Goal: Information Seeking & Learning: Learn about a topic

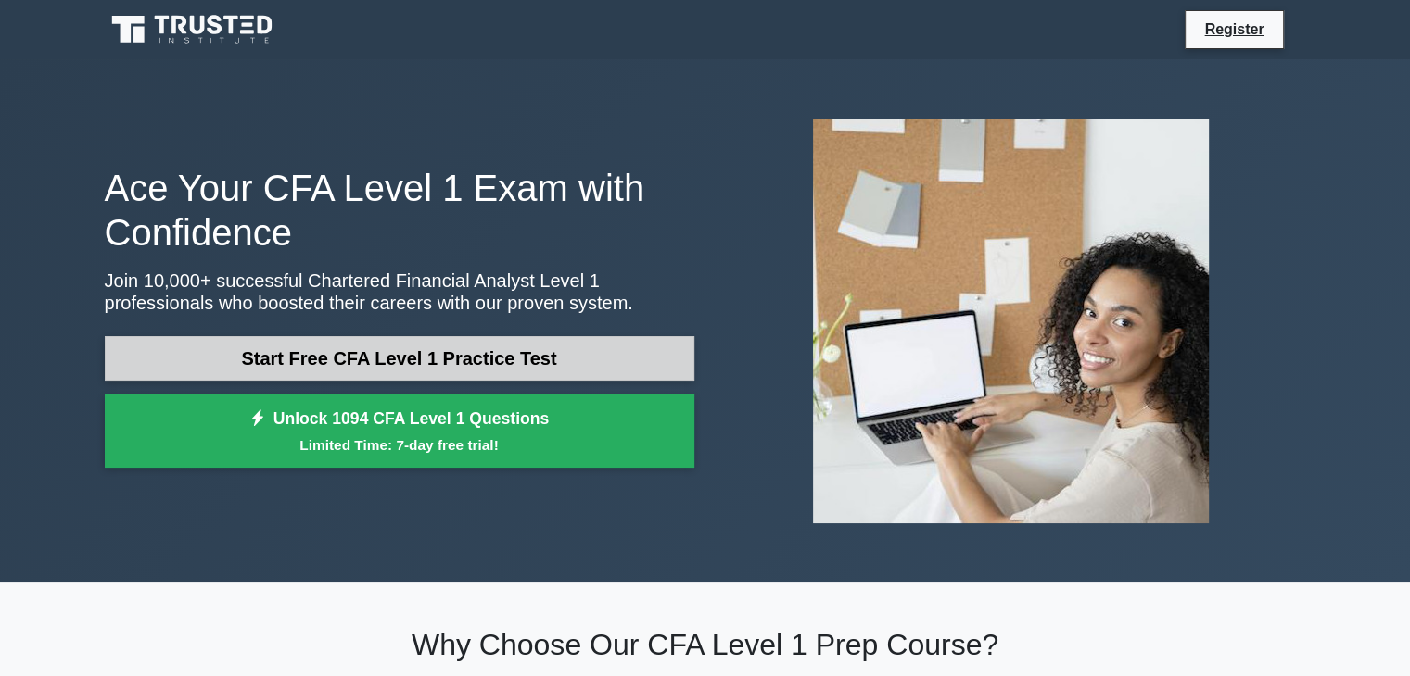
click at [468, 360] on link "Start Free CFA Level 1 Practice Test" at bounding box center [399, 358] width 589 height 44
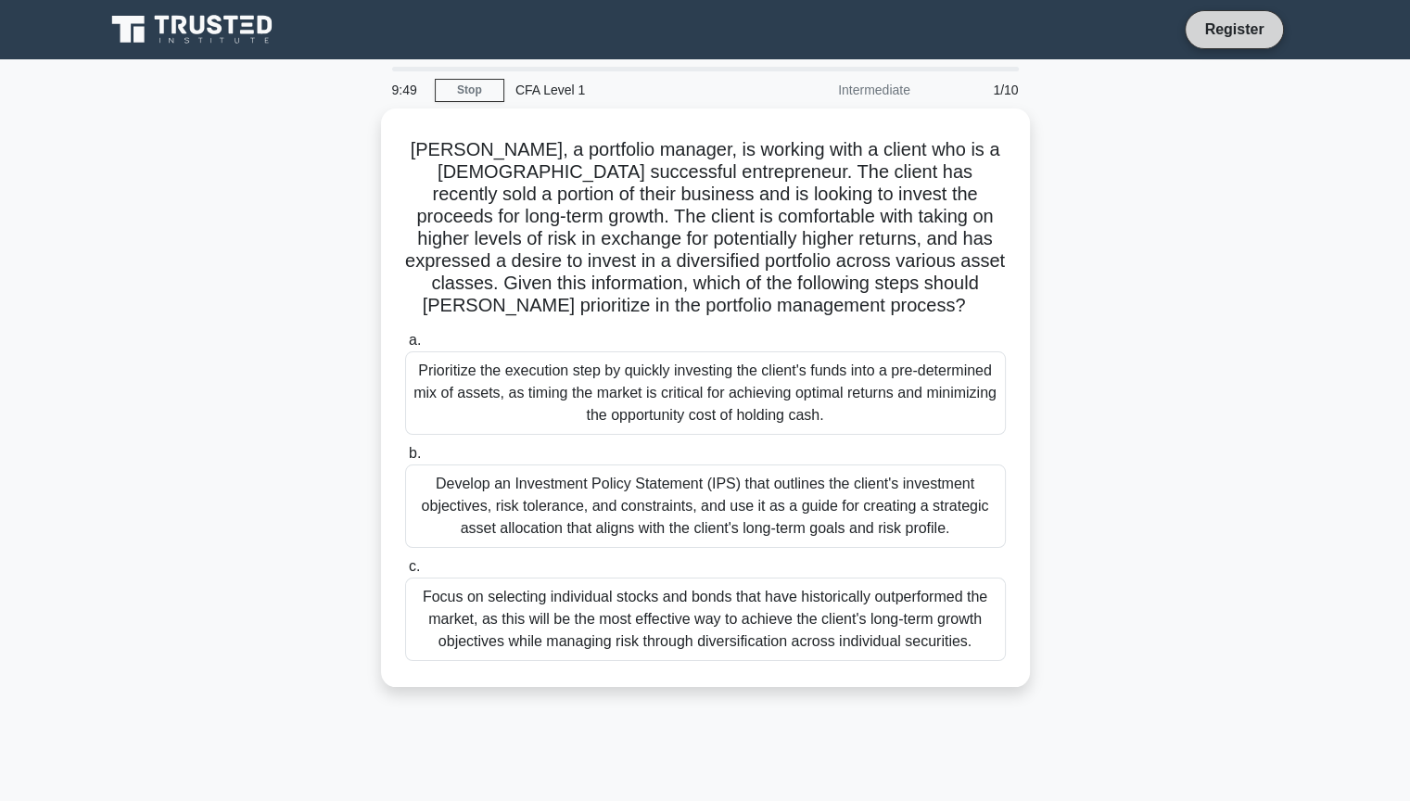
click at [1237, 33] on link "Register" at bounding box center [1234, 29] width 82 height 23
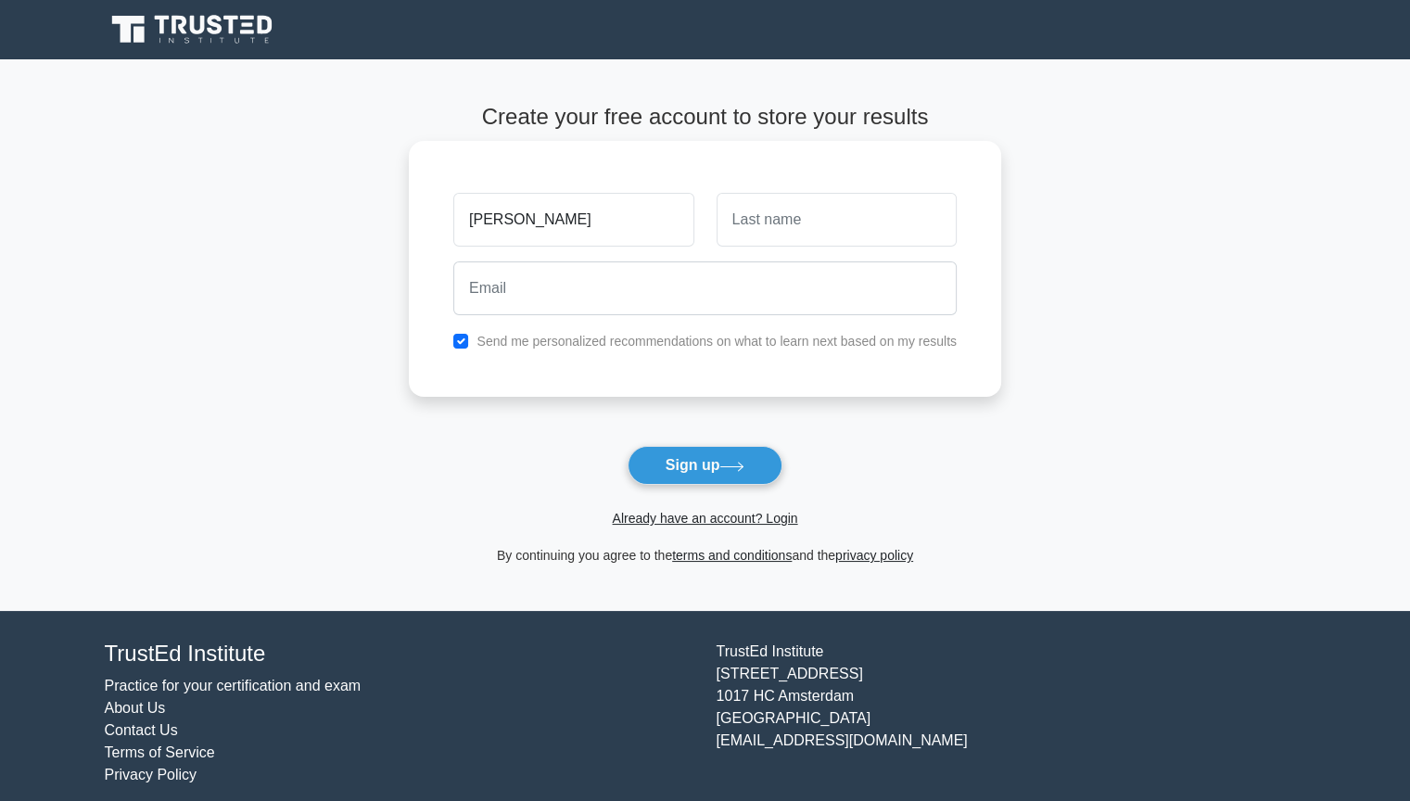
type input "[PERSON_NAME]"
click at [752, 231] on input "text" at bounding box center [836, 220] width 240 height 54
type input "Nair"
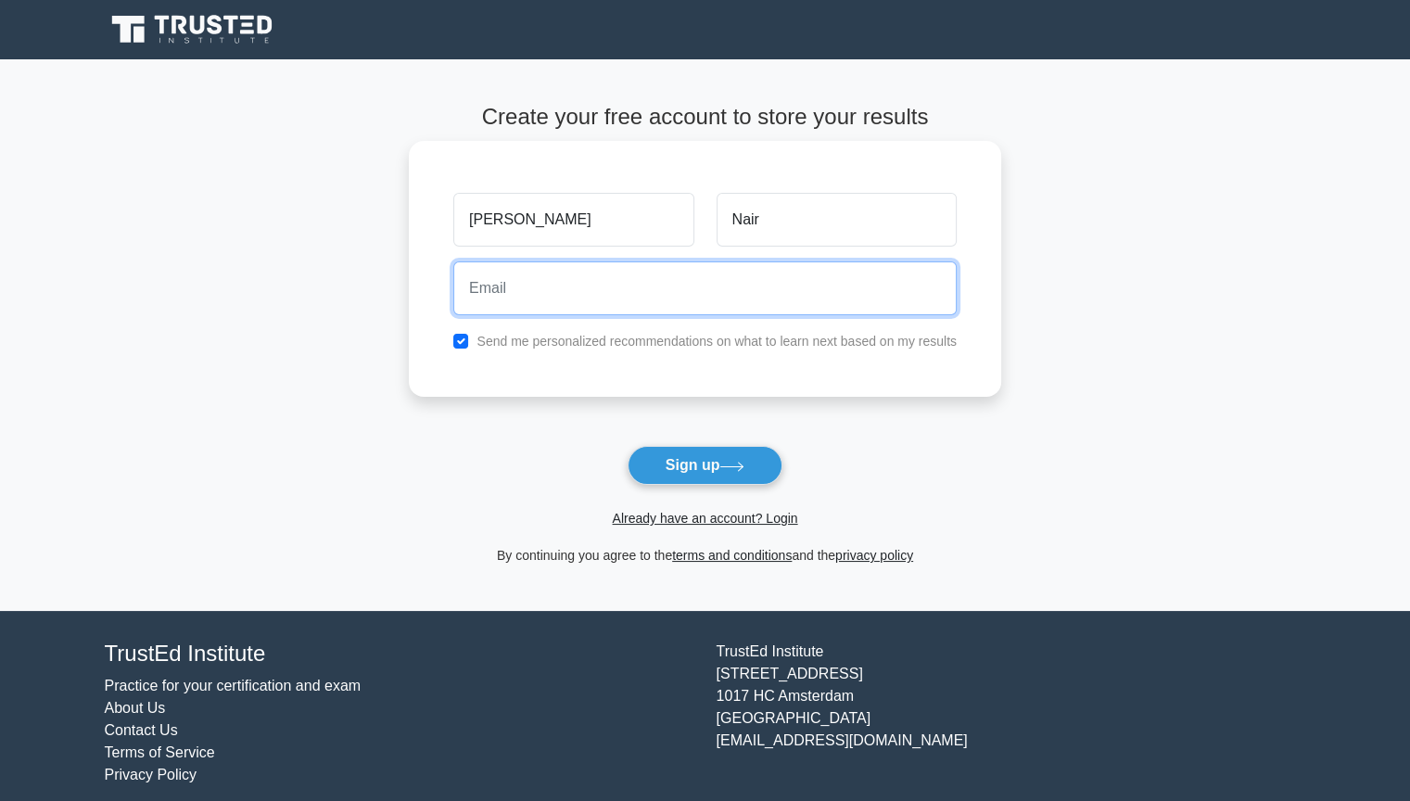
click at [660, 296] on input "email" at bounding box center [704, 288] width 503 height 54
type input "siddhu06nair@gmail.com"
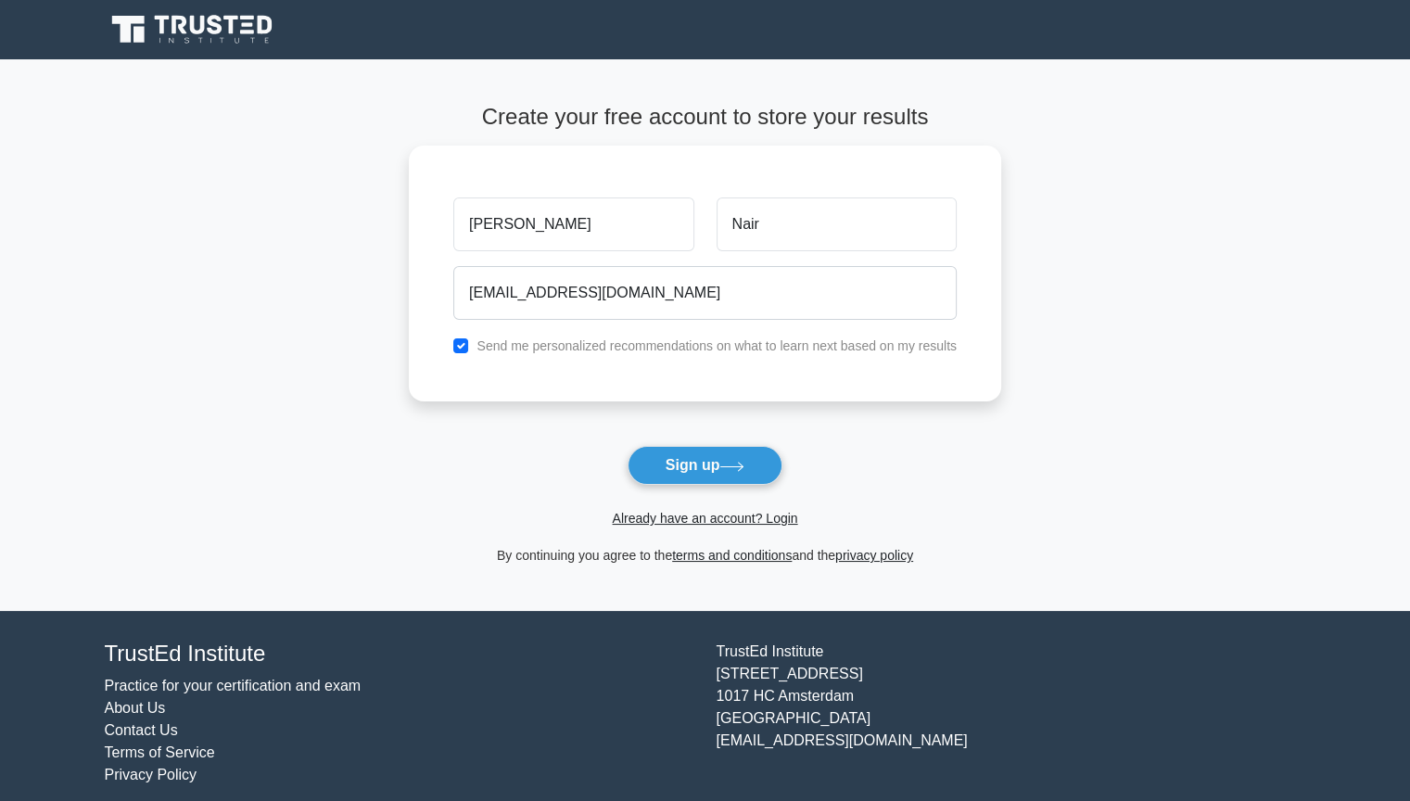
click at [712, 449] on button "Sign up" at bounding box center [705, 465] width 156 height 39
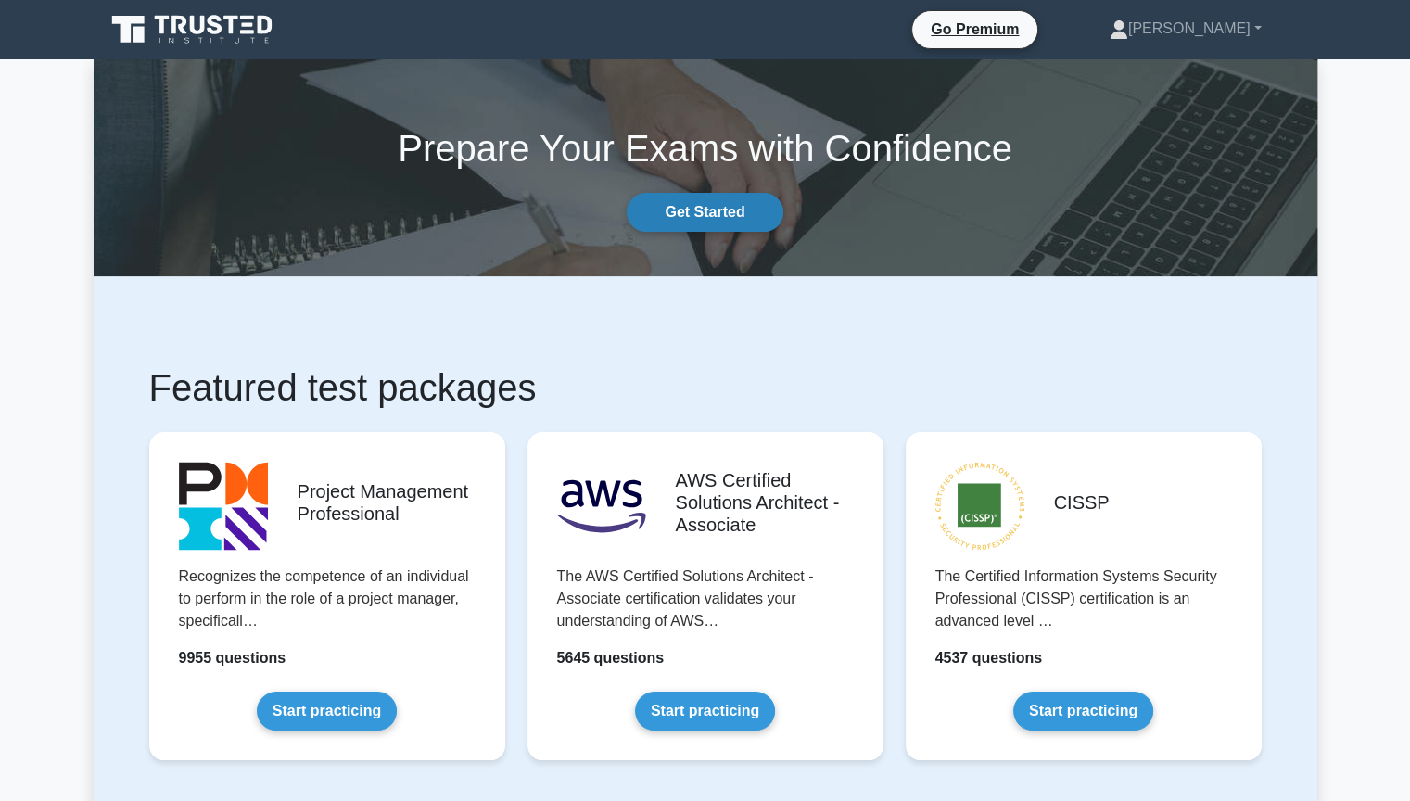
click at [730, 213] on link "Get Started" at bounding box center [704, 212] width 156 height 39
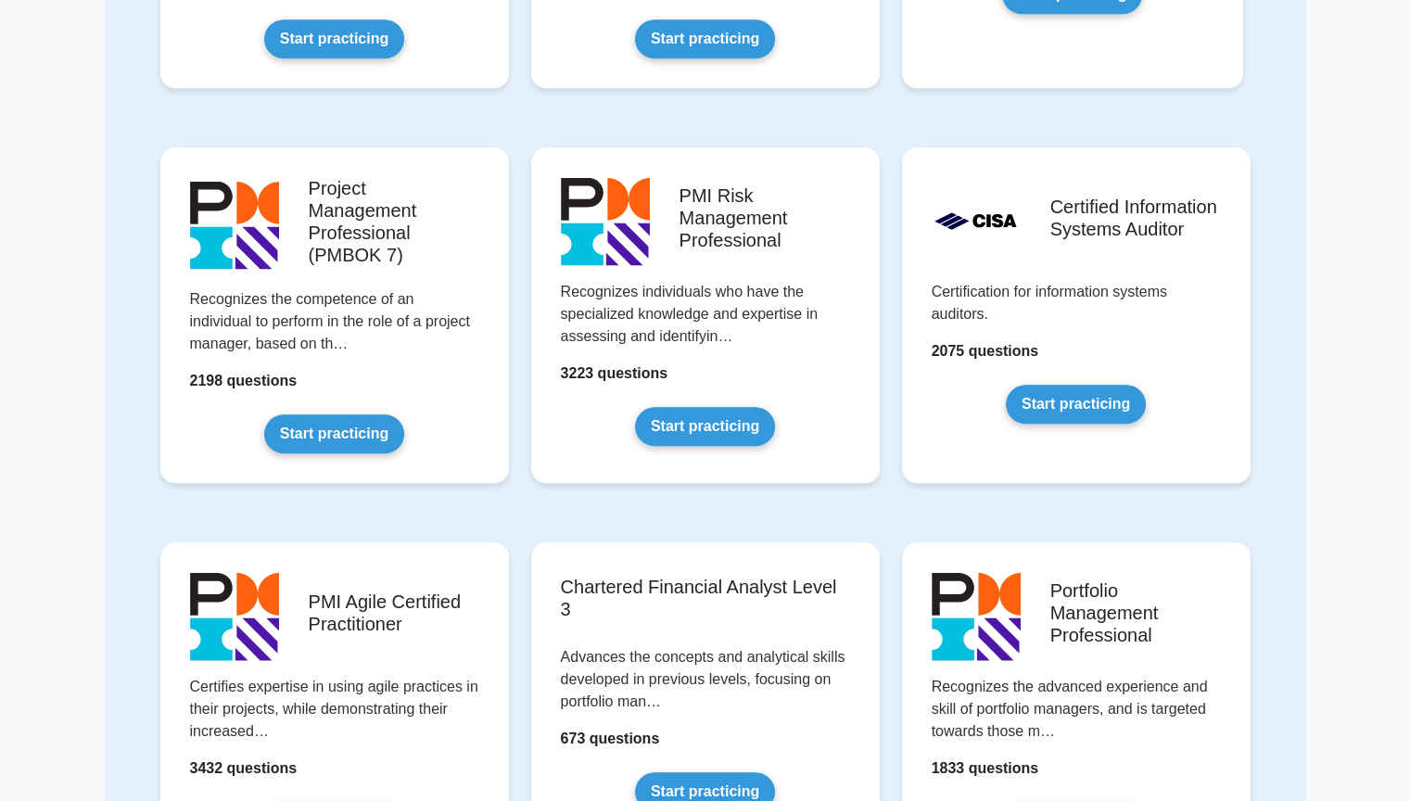
scroll to position [1483, 0]
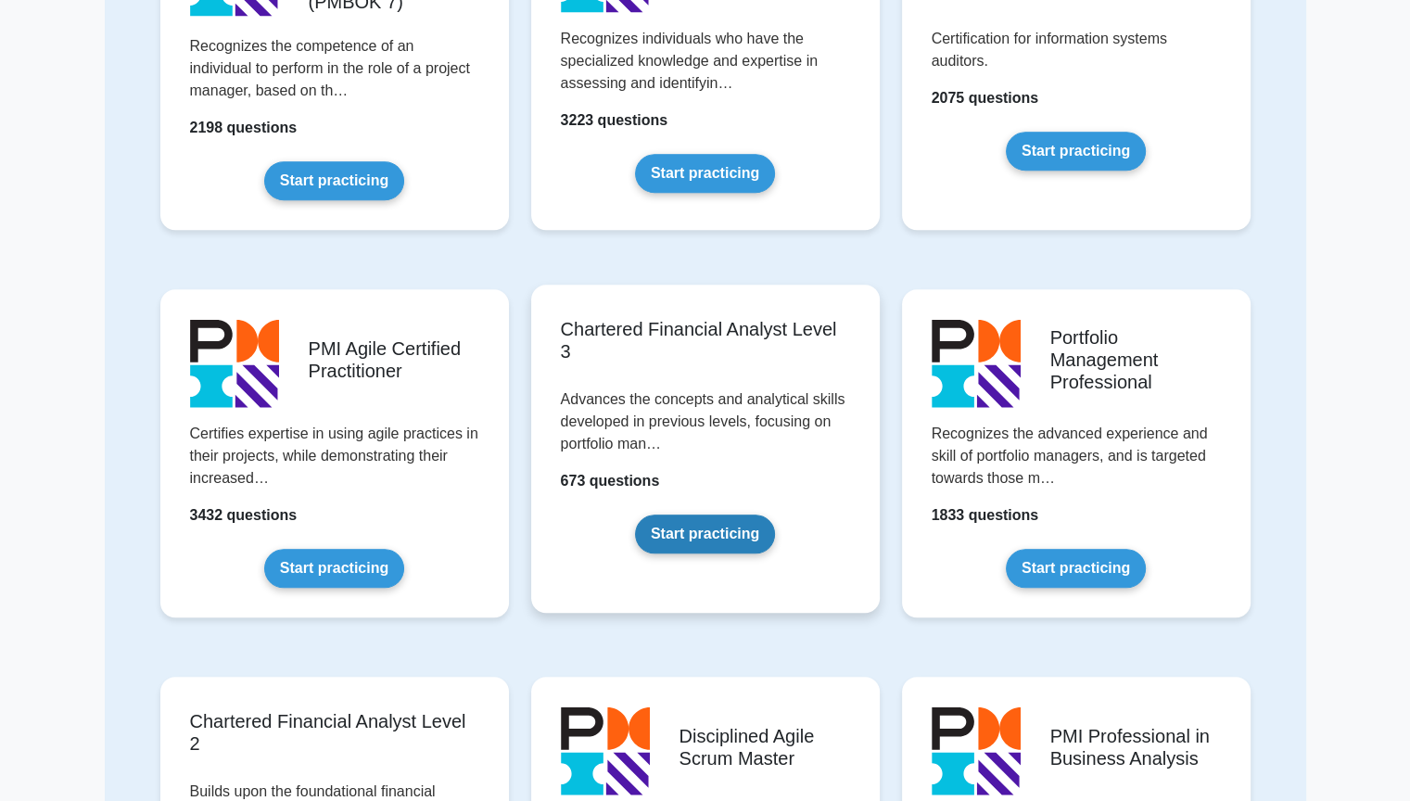
click at [730, 541] on link "Start practicing" at bounding box center [705, 533] width 140 height 39
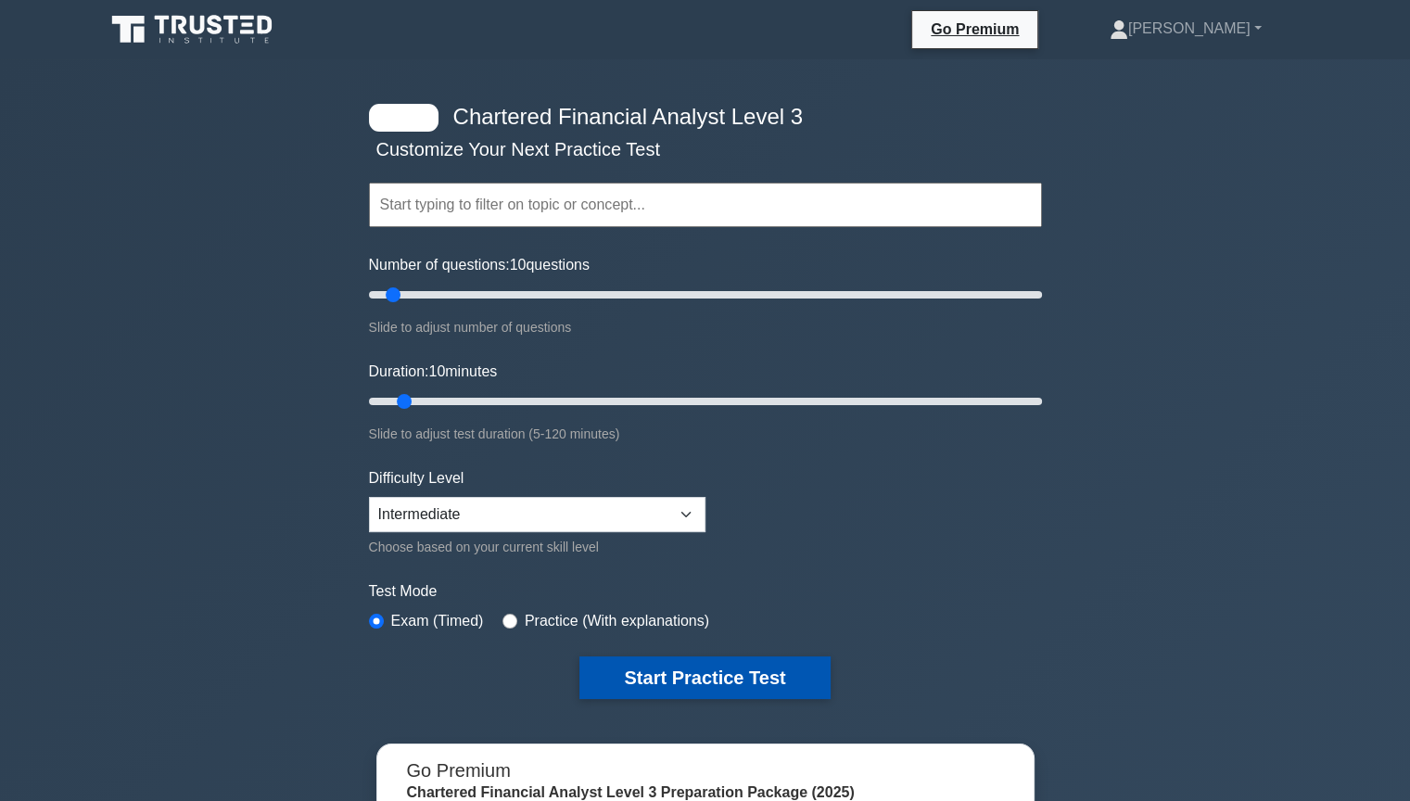
click at [725, 678] on button "Start Practice Test" at bounding box center [704, 677] width 250 height 43
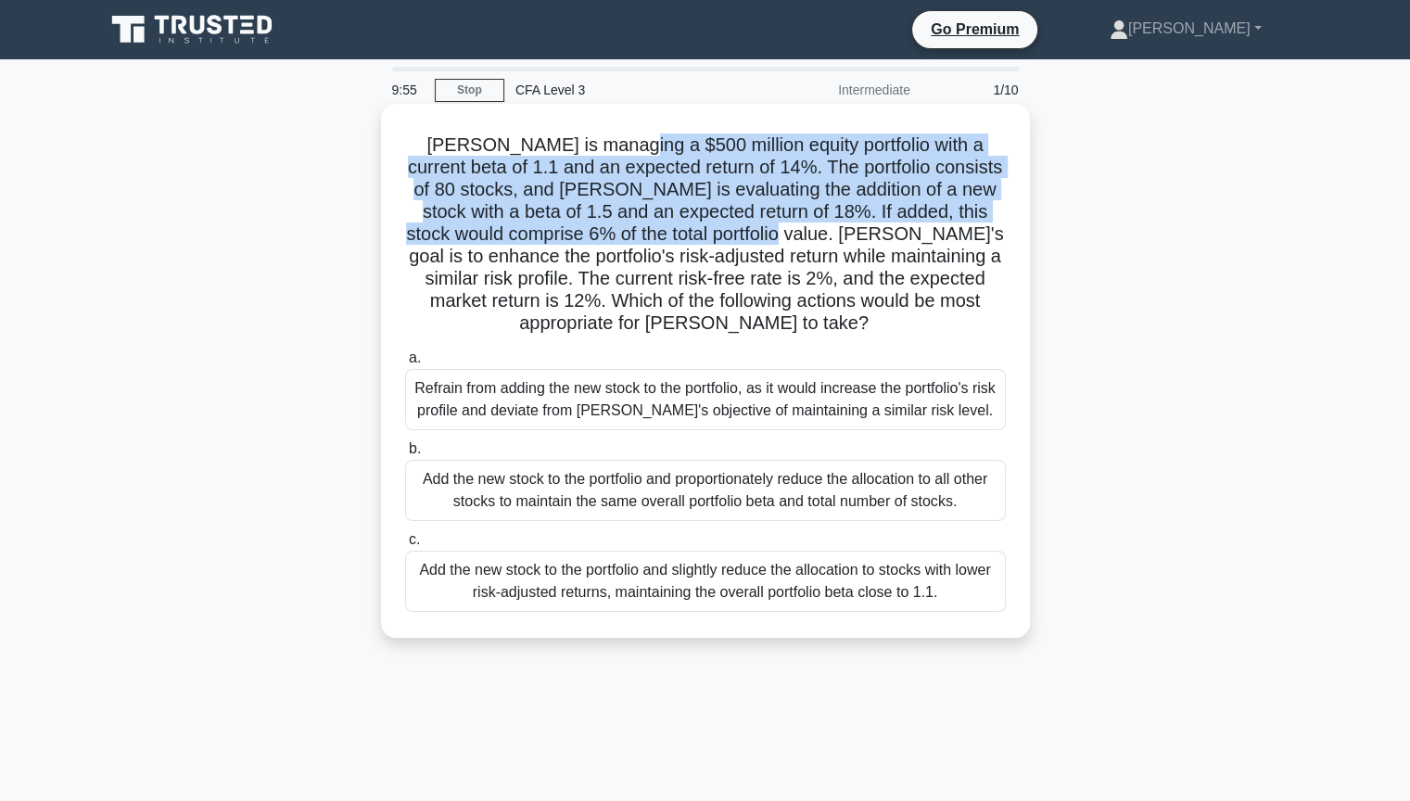
drag, startPoint x: 597, startPoint y: 148, endPoint x: 678, endPoint y: 229, distance: 114.7
click at [678, 229] on h5 "[PERSON_NAME] is managing a $500 million equity portfolio with a current beta o…" at bounding box center [705, 234] width 604 height 202
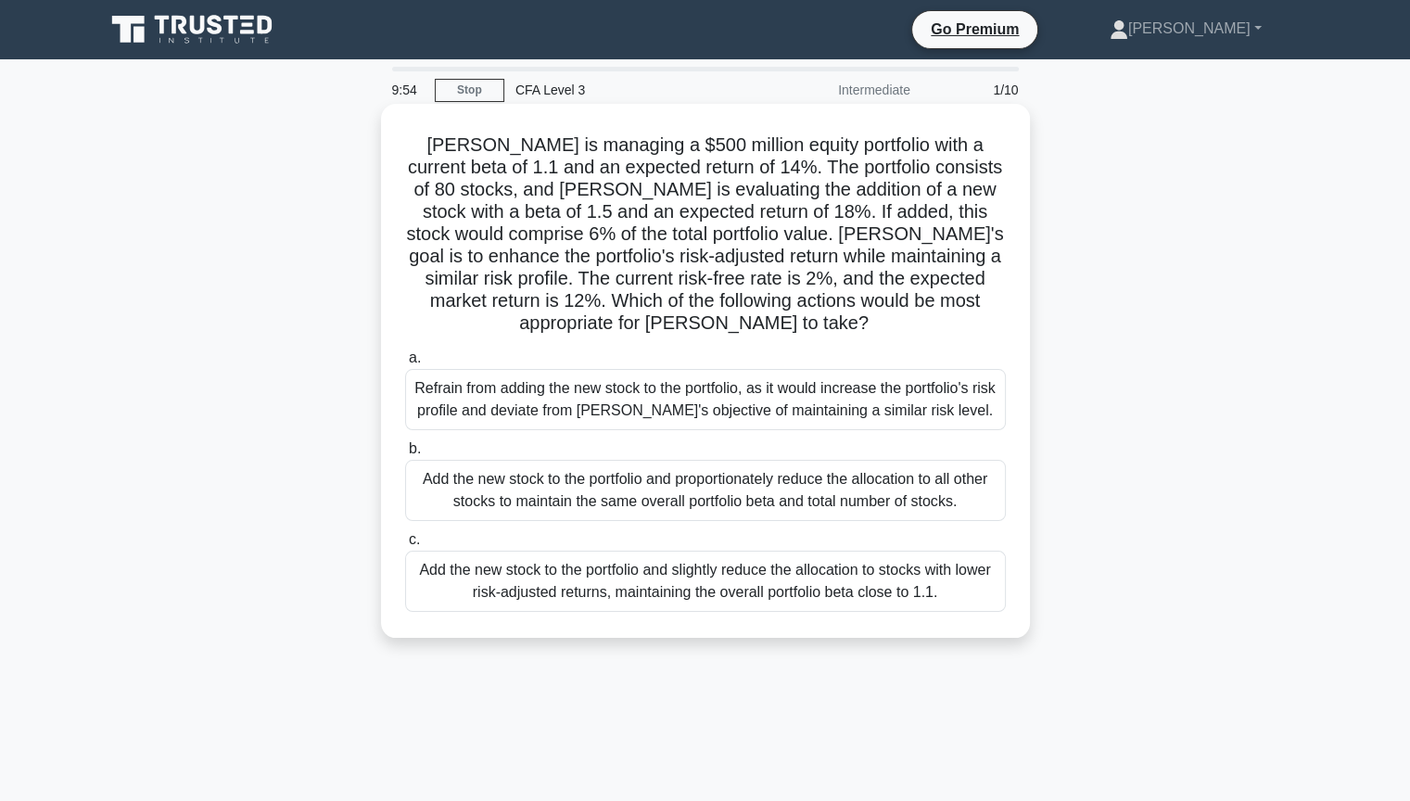
click at [763, 230] on h5 "[PERSON_NAME] is managing a $500 million equity portfolio with a current beta o…" at bounding box center [705, 234] width 604 height 202
drag, startPoint x: 886, startPoint y: 192, endPoint x: 1015, endPoint y: 191, distance: 128.8
click at [1015, 191] on div "[PERSON_NAME] is managing a $500 million equity portfolio with a current beta o…" at bounding box center [705, 370] width 634 height 519
click at [611, 384] on div "Refrain from adding the new stock to the portfolio, as it would increase the po…" at bounding box center [705, 399] width 601 height 61
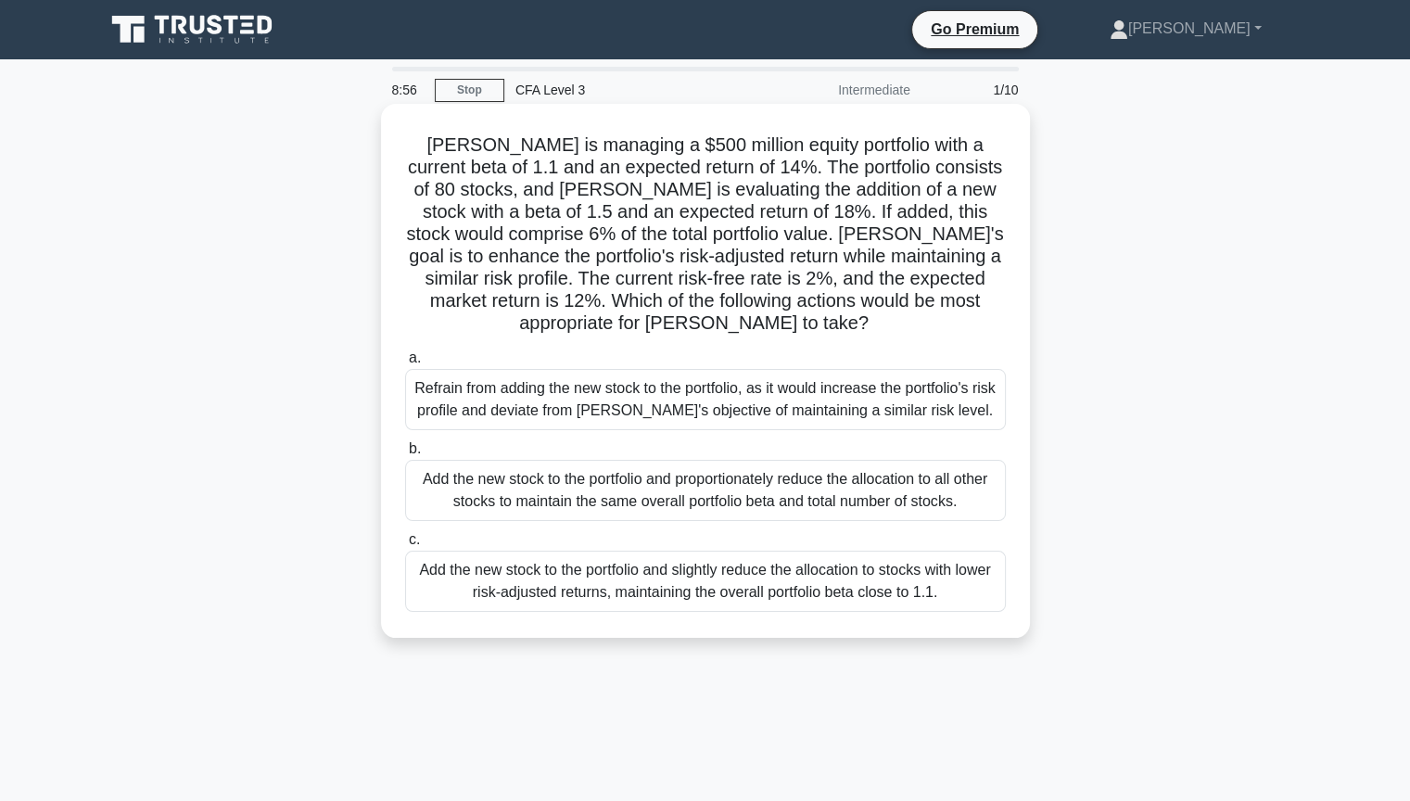
click at [405, 364] on input "a. Refrain from adding the new stock to the portfolio, as it would increase the…" at bounding box center [405, 358] width 0 height 12
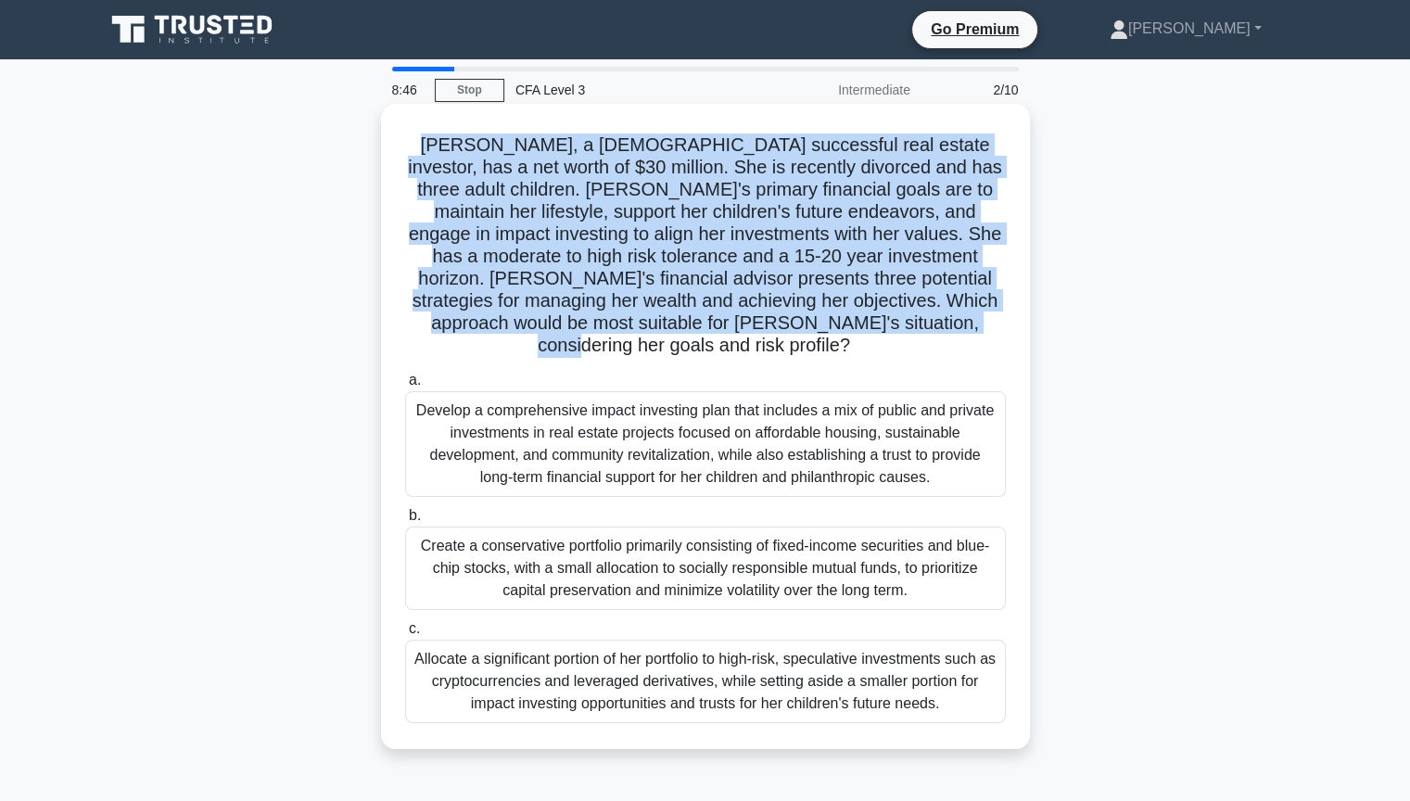
drag, startPoint x: 408, startPoint y: 148, endPoint x: 1006, endPoint y: 328, distance: 625.1
click at [1007, 329] on div "[PERSON_NAME], a [DEMOGRAPHIC_DATA] successful real estate investor, has a net …" at bounding box center [705, 426] width 634 height 630
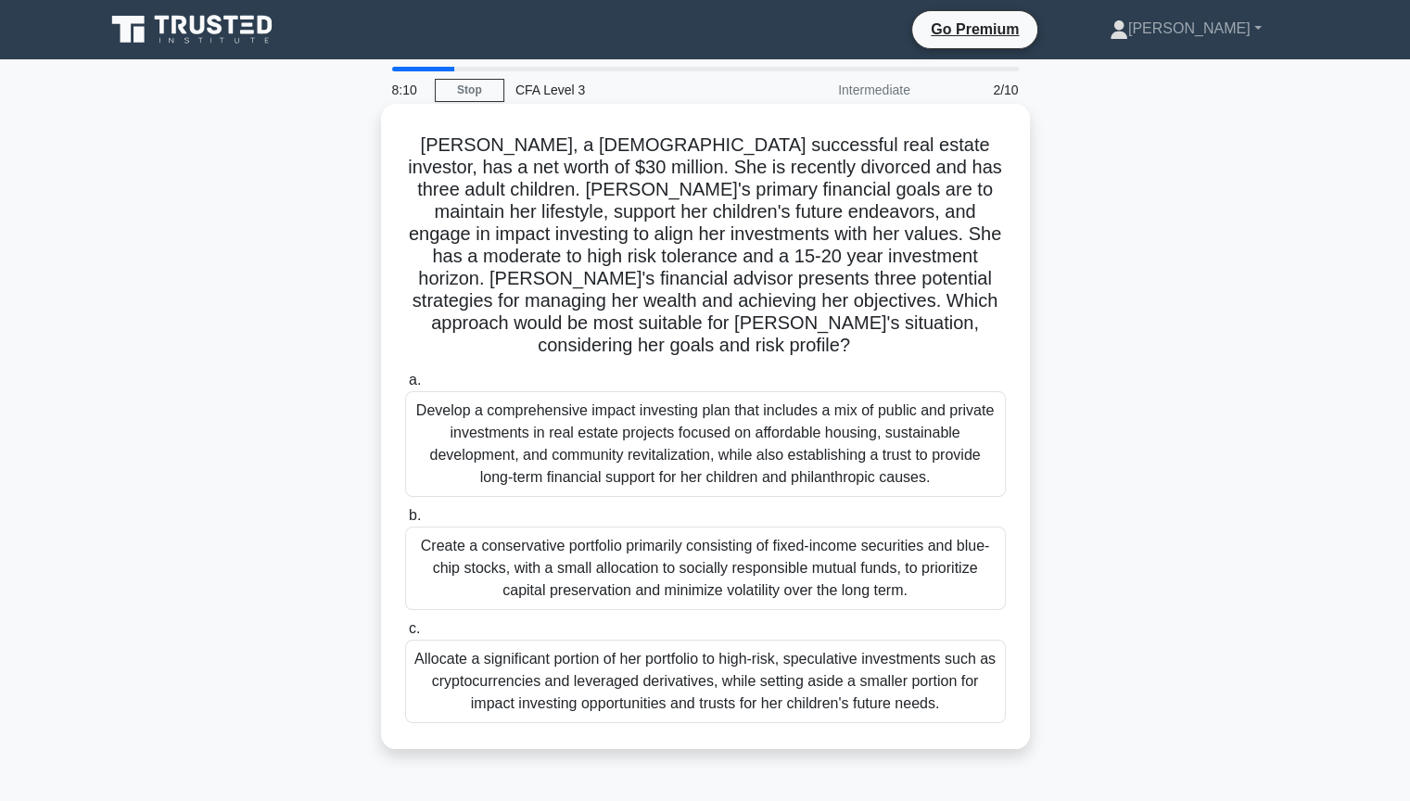
click at [867, 664] on div "Allocate a significant portion of her portfolio to high-risk, speculative inves…" at bounding box center [705, 680] width 601 height 83
click at [405, 635] on input "c. Allocate a significant portion of her portfolio to high-risk, speculative in…" at bounding box center [405, 629] width 0 height 12
